Goal: Task Accomplishment & Management: Manage account settings

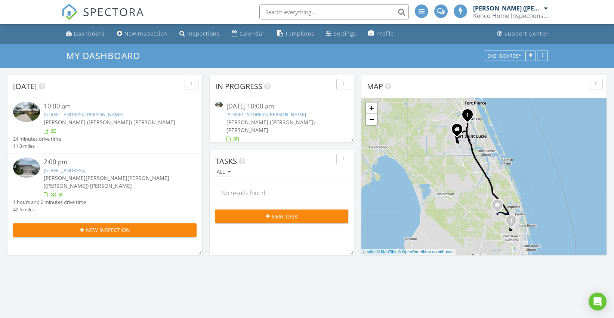
scroll to position [1421, 627]
click at [286, 112] on link "431 NW Canterbury Ct, Port St. Lucie, FL 34983" at bounding box center [266, 114] width 80 height 7
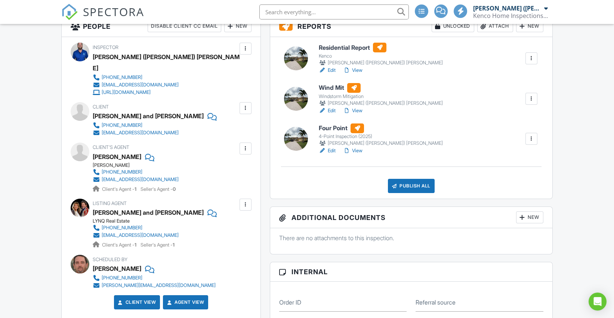
scroll to position [207, 0]
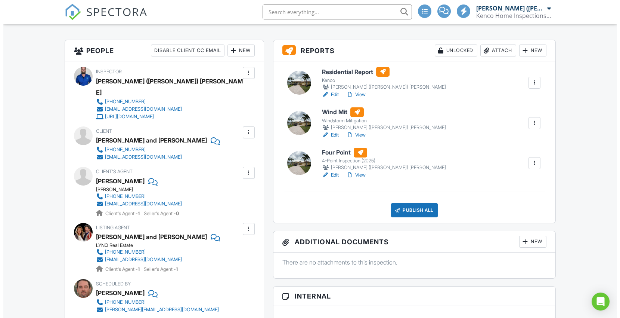
scroll to position [166, 0]
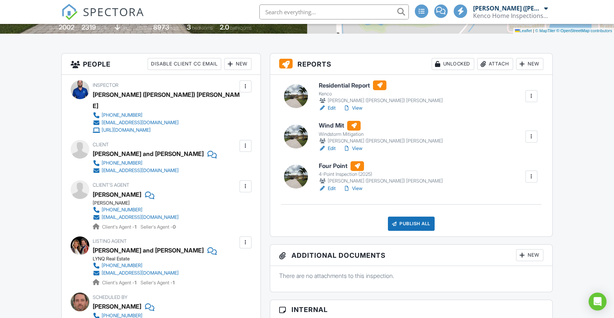
click at [485, 60] on div at bounding box center [483, 63] width 7 height 7
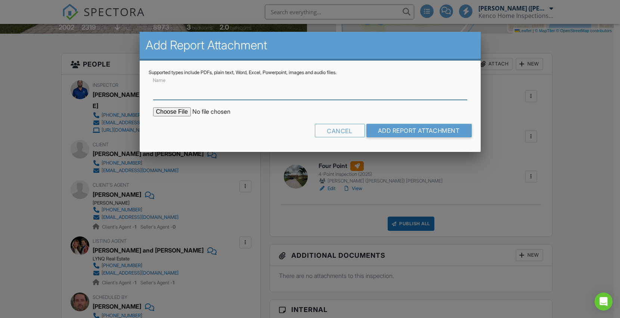
click at [326, 89] on input "Name" at bounding box center [310, 90] width 314 height 18
type input "BuildFax"
click at [163, 117] on form "Name BuildFax Cancel Add Report Attachment" at bounding box center [310, 108] width 323 height 67
click at [165, 112] on input "file" at bounding box center [216, 111] width 127 height 9
type input "C:\fakepath\BuildFax Report - [GEOGRAPHIC_DATA]pdf"
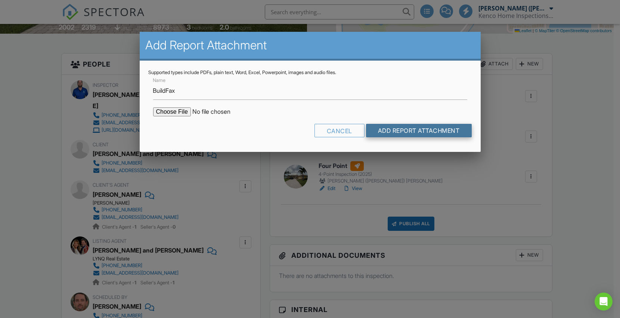
click at [401, 134] on input "Add Report Attachment" at bounding box center [419, 130] width 106 height 13
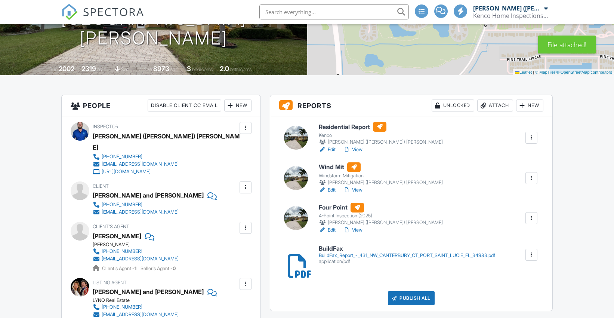
scroll to position [124, 0]
click at [415, 293] on div "Publish All" at bounding box center [411, 298] width 47 height 14
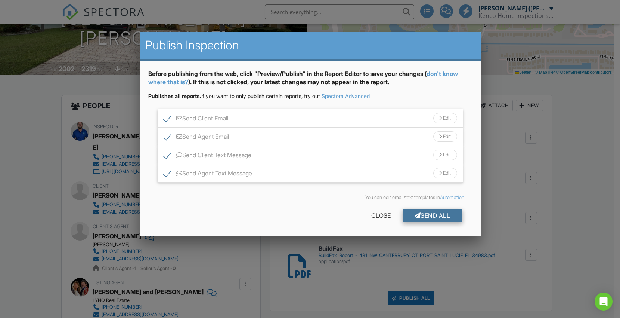
click at [429, 214] on div "Send All" at bounding box center [433, 214] width 60 height 13
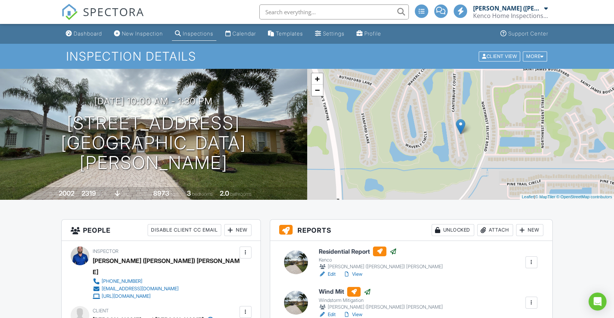
click at [89, 29] on link "Dashboard" at bounding box center [84, 34] width 42 height 14
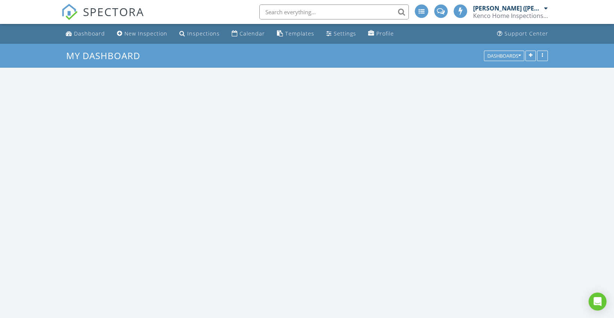
scroll to position [1421, 627]
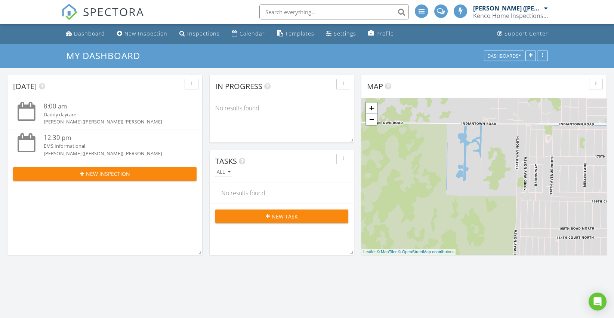
click at [180, 11] on div "SPECTORA [PERSON_NAME] ([PERSON_NAME]) [PERSON_NAME] Kenco Home Inspections Inc…" at bounding box center [306, 12] width 491 height 24
click at [208, 11] on div "SPECTORA [PERSON_NAME] ([PERSON_NAME]) [PERSON_NAME] Kenco Home Inspections Inc…" at bounding box center [306, 12] width 491 height 24
